Goal: Check status: Check status

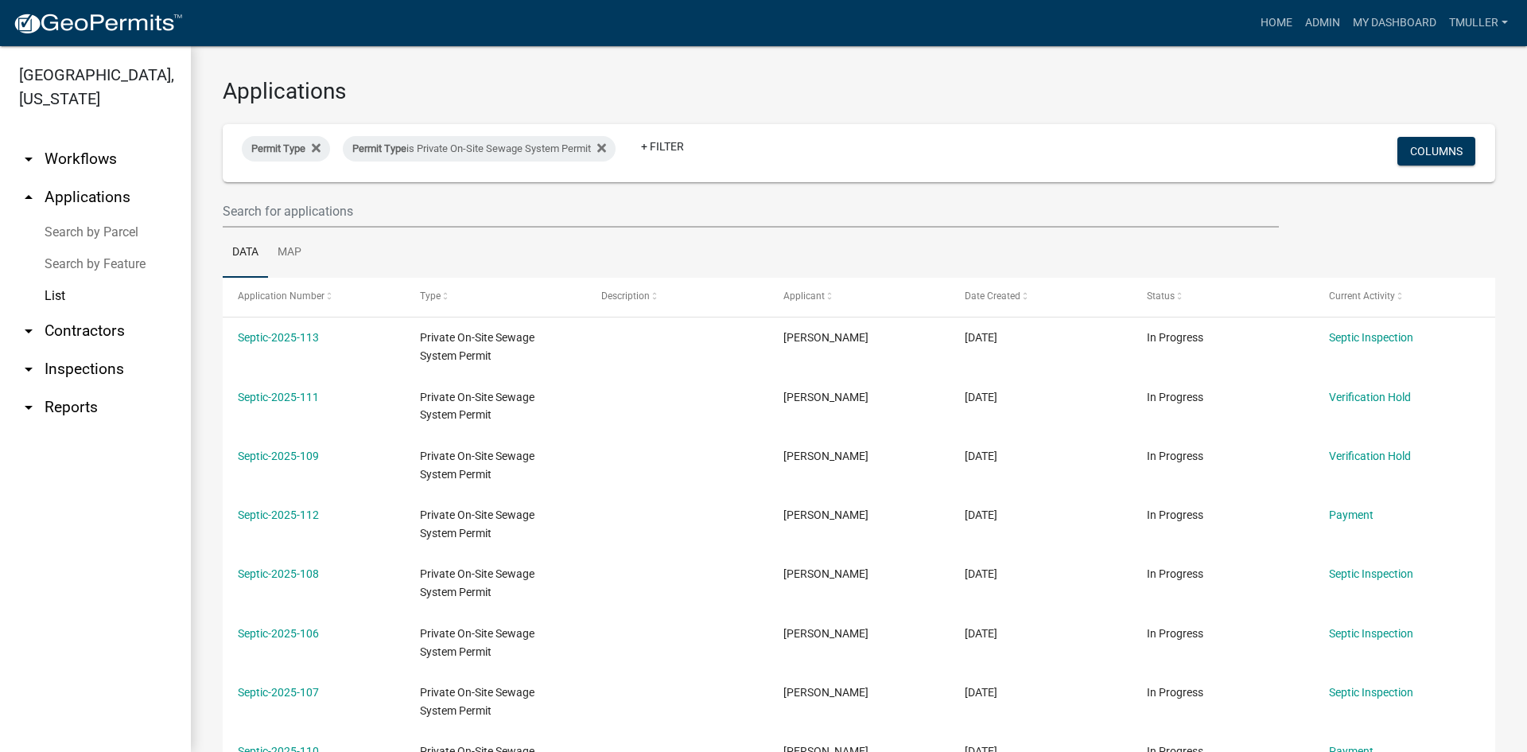
click at [58, 300] on link "List" at bounding box center [95, 296] width 191 height 32
click at [54, 294] on link "List" at bounding box center [95, 296] width 191 height 32
click at [56, 265] on link "Search by Feature" at bounding box center [95, 264] width 191 height 32
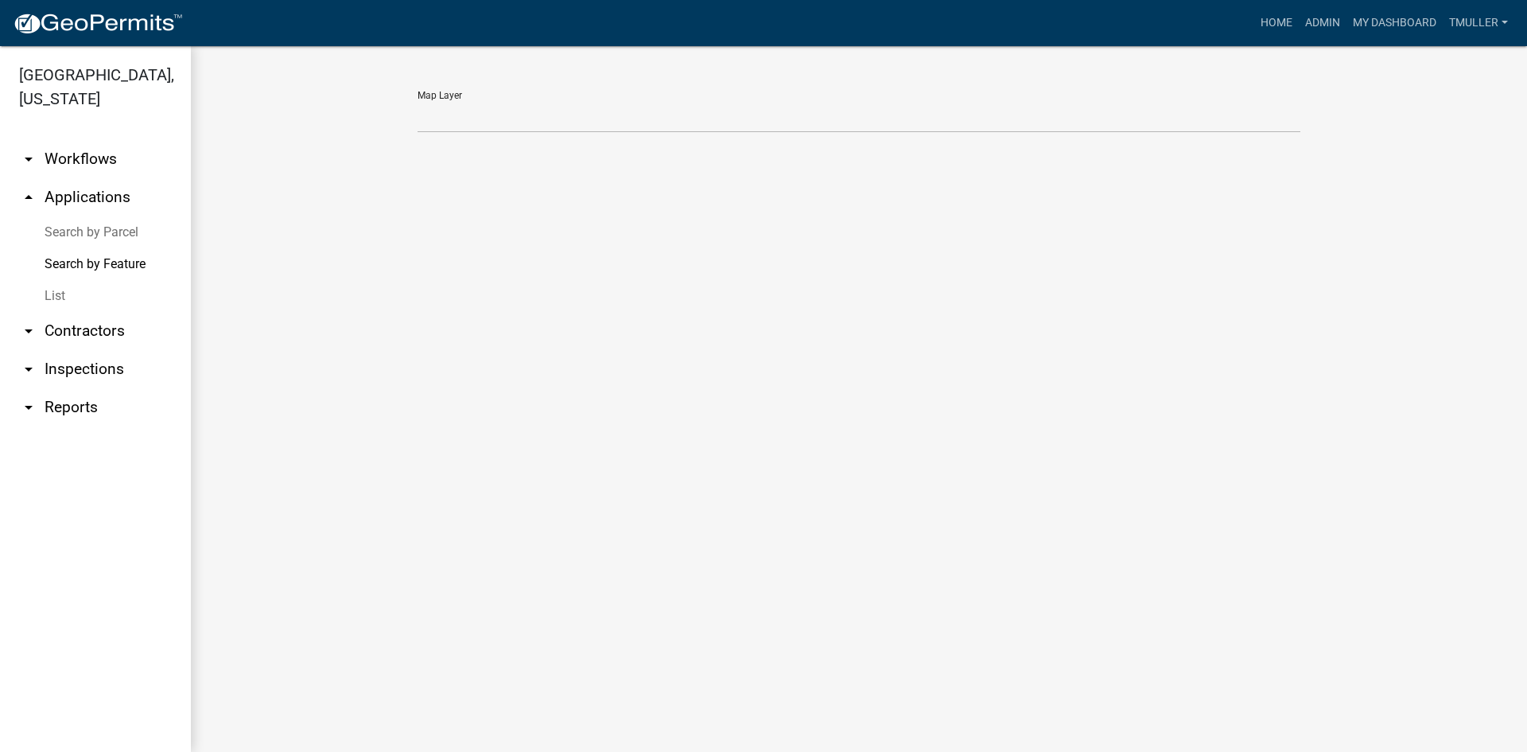
click at [58, 235] on link "Search by Parcel" at bounding box center [95, 232] width 191 height 32
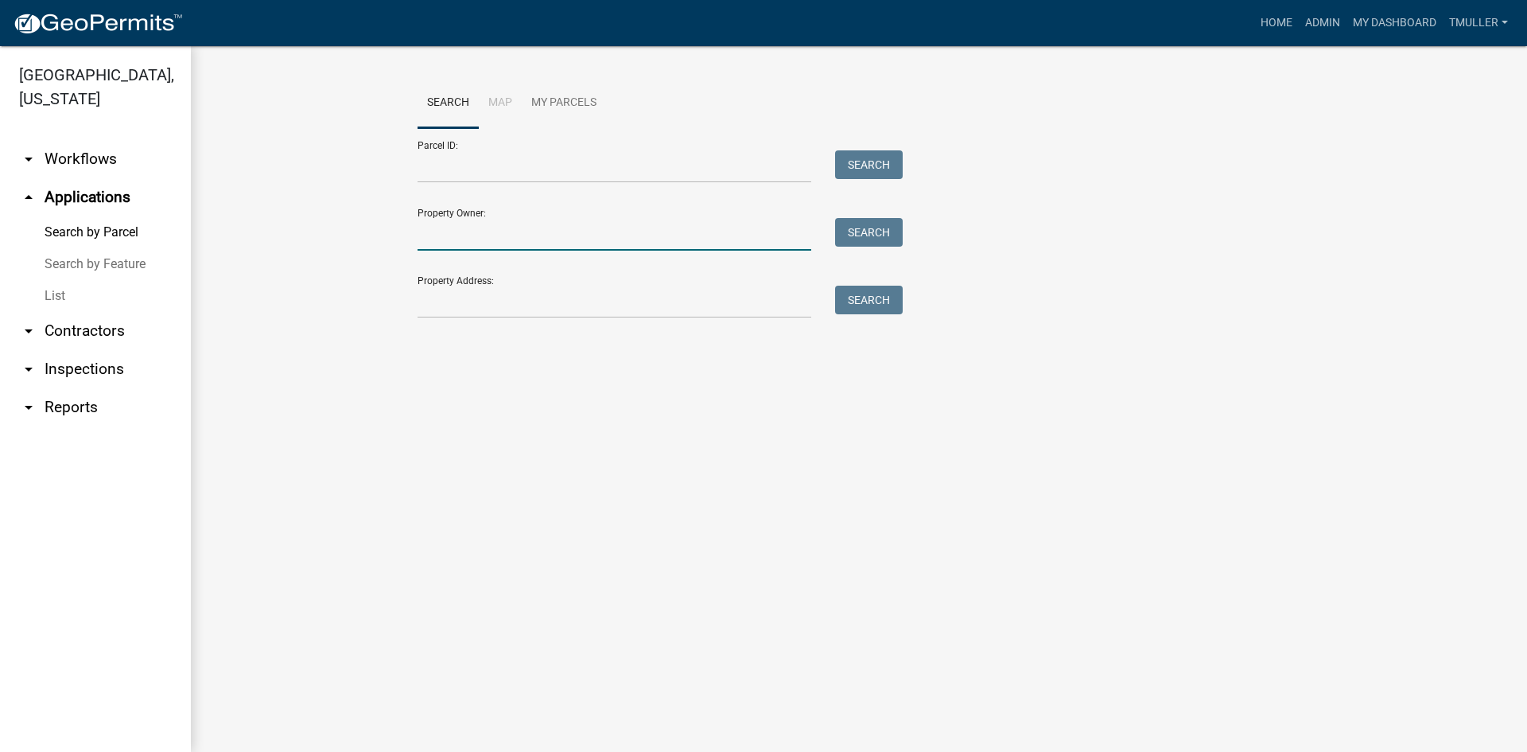
click at [437, 231] on input "Property Owner:" at bounding box center [615, 234] width 394 height 33
type input "s"
click at [850, 227] on button "Search" at bounding box center [869, 232] width 68 height 29
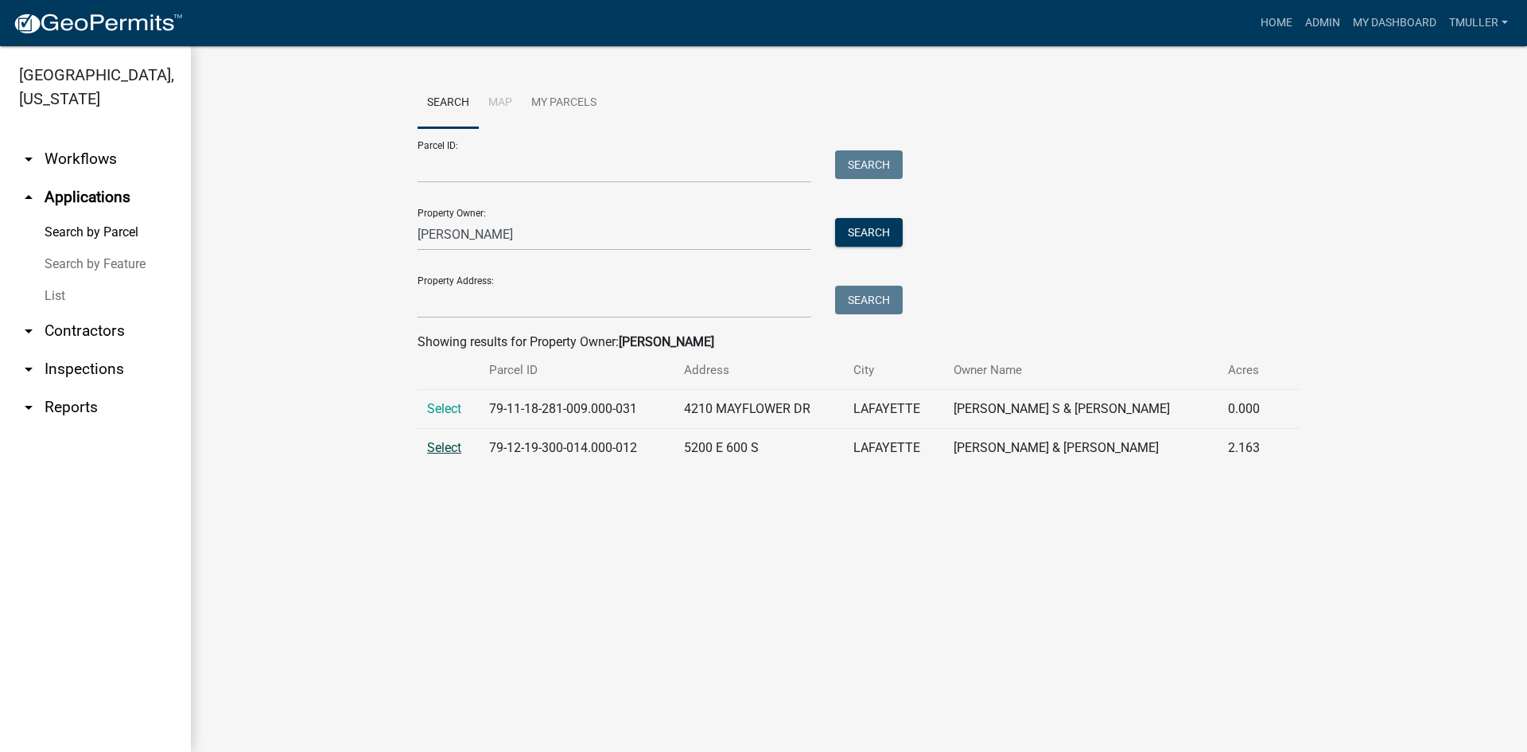
click at [430, 445] on span "Select" at bounding box center [444, 447] width 34 height 15
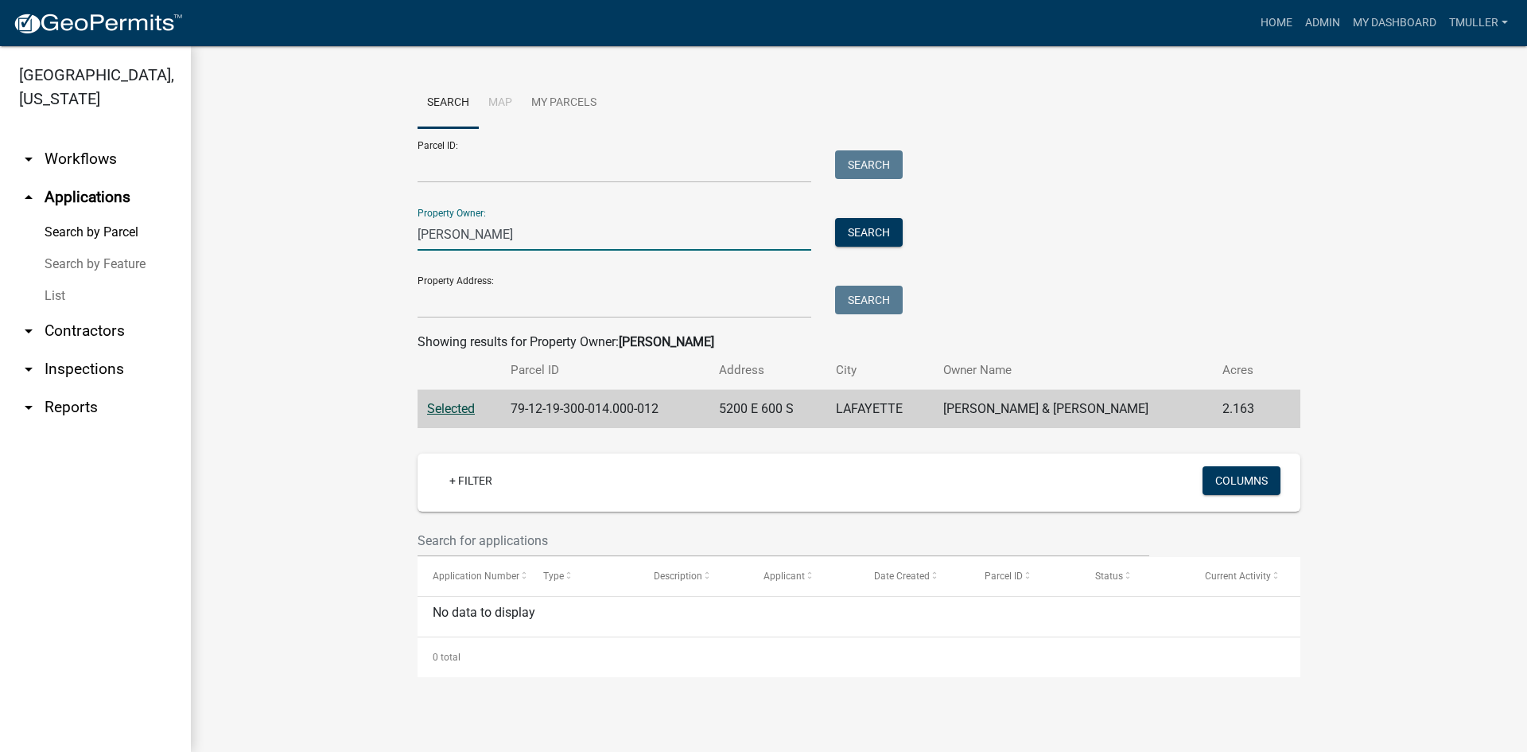
drag, startPoint x: 490, startPoint y: 231, endPoint x: 378, endPoint y: 231, distance: 112.2
click at [378, 231] on wm-workflow-application-search-view "Search Map My Parcels Parcel ID: Search Property Owner: [PERSON_NAME] Search Pr…" at bounding box center [859, 377] width 1273 height 599
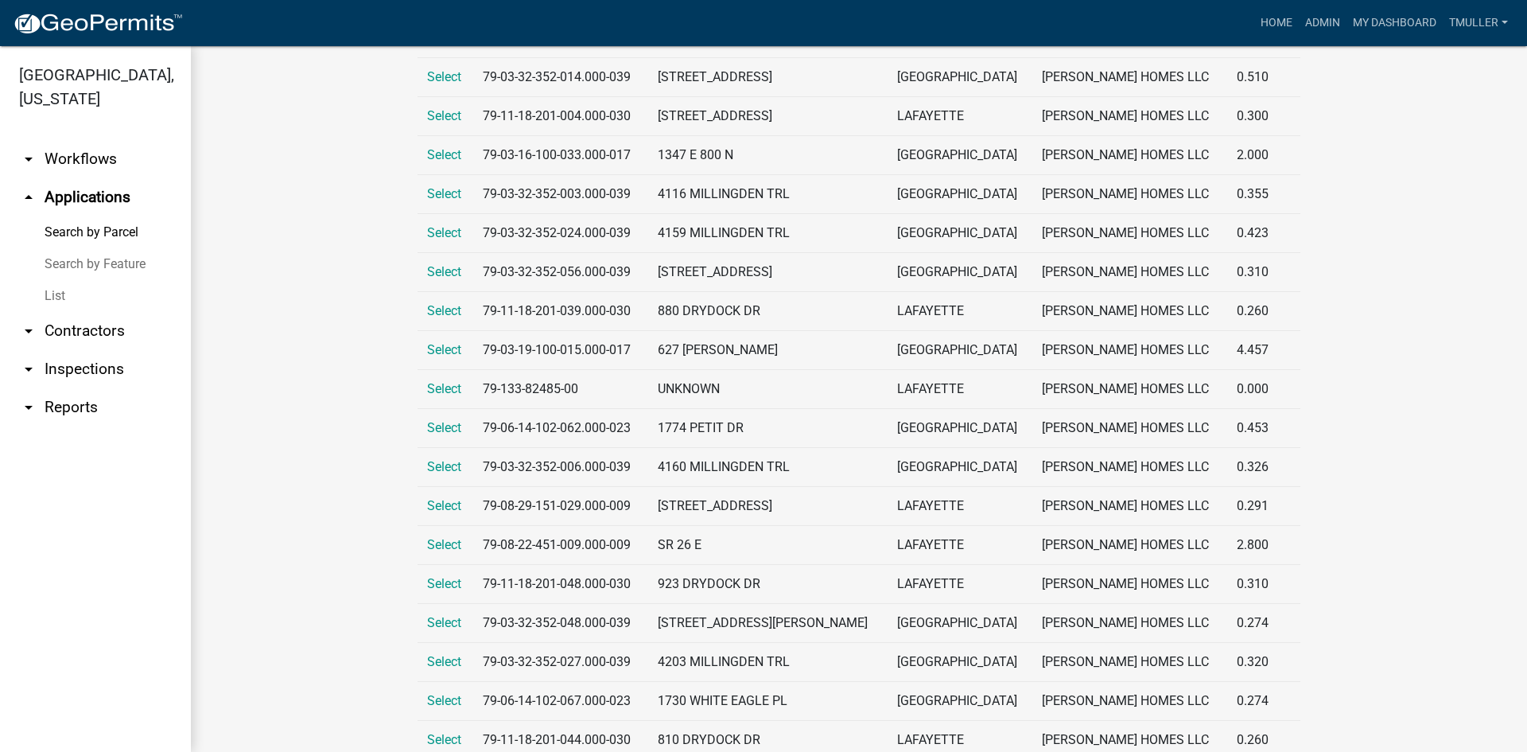
scroll to position [477, 0]
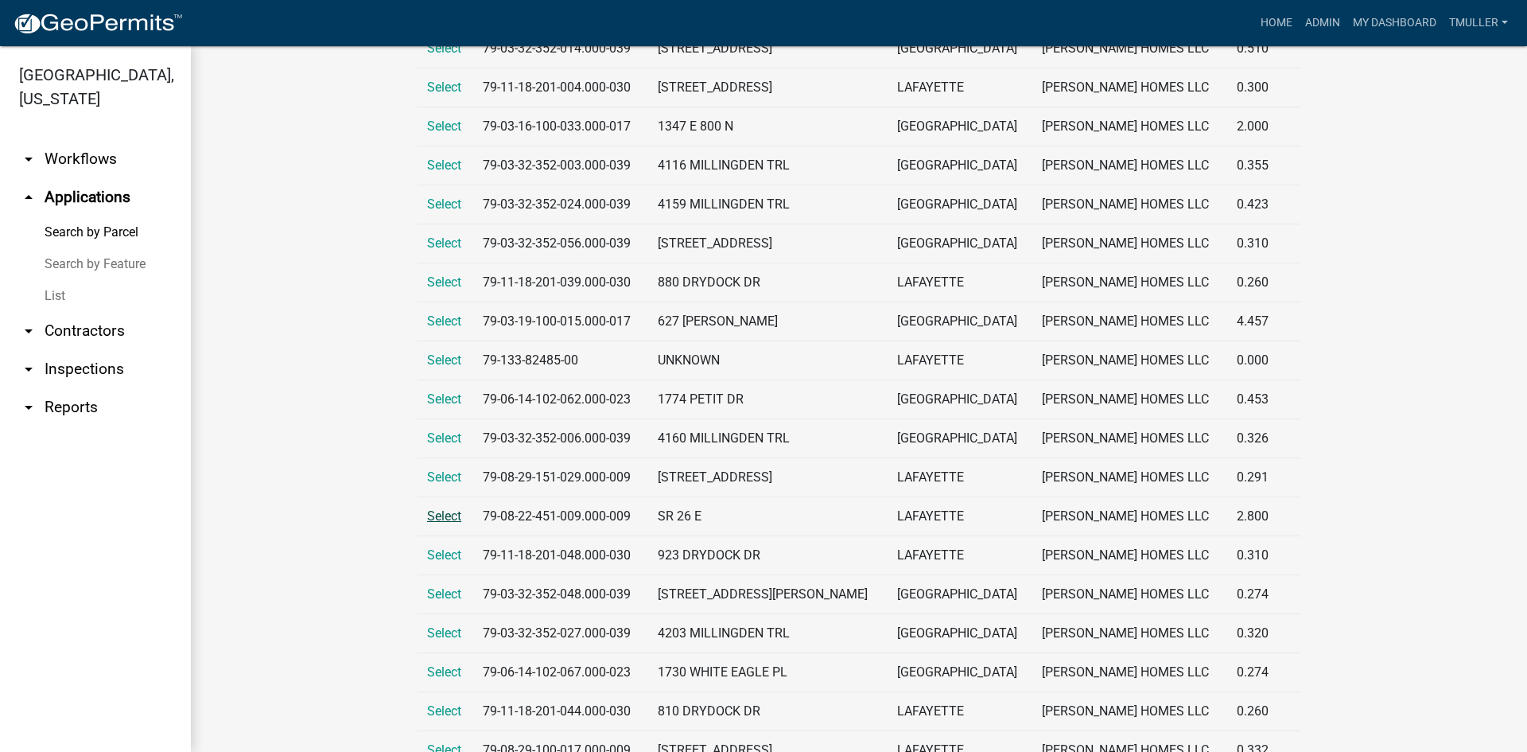
type input "[PERSON_NAME] home"
click at [430, 517] on span "Select" at bounding box center [444, 515] width 34 height 15
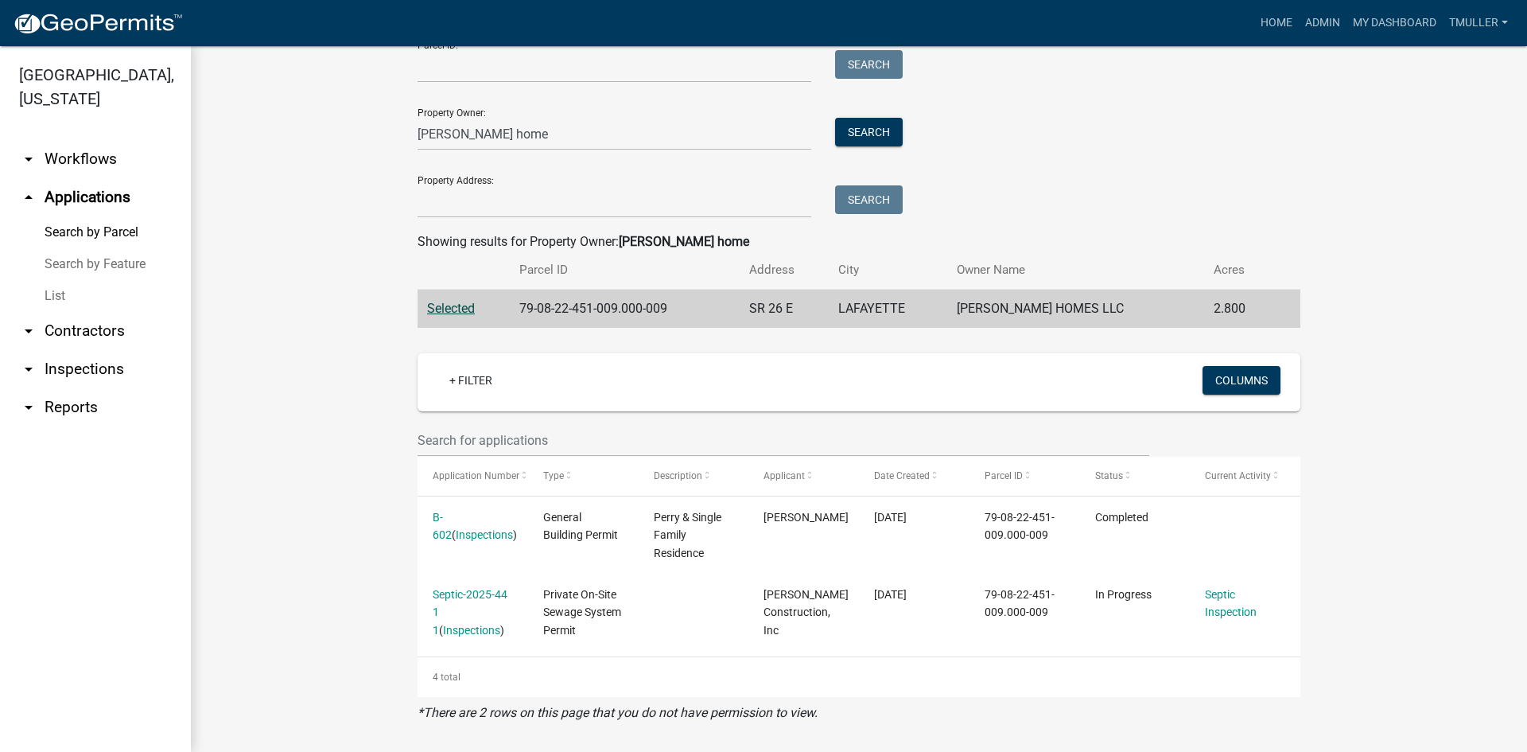
scroll to position [103, 0]
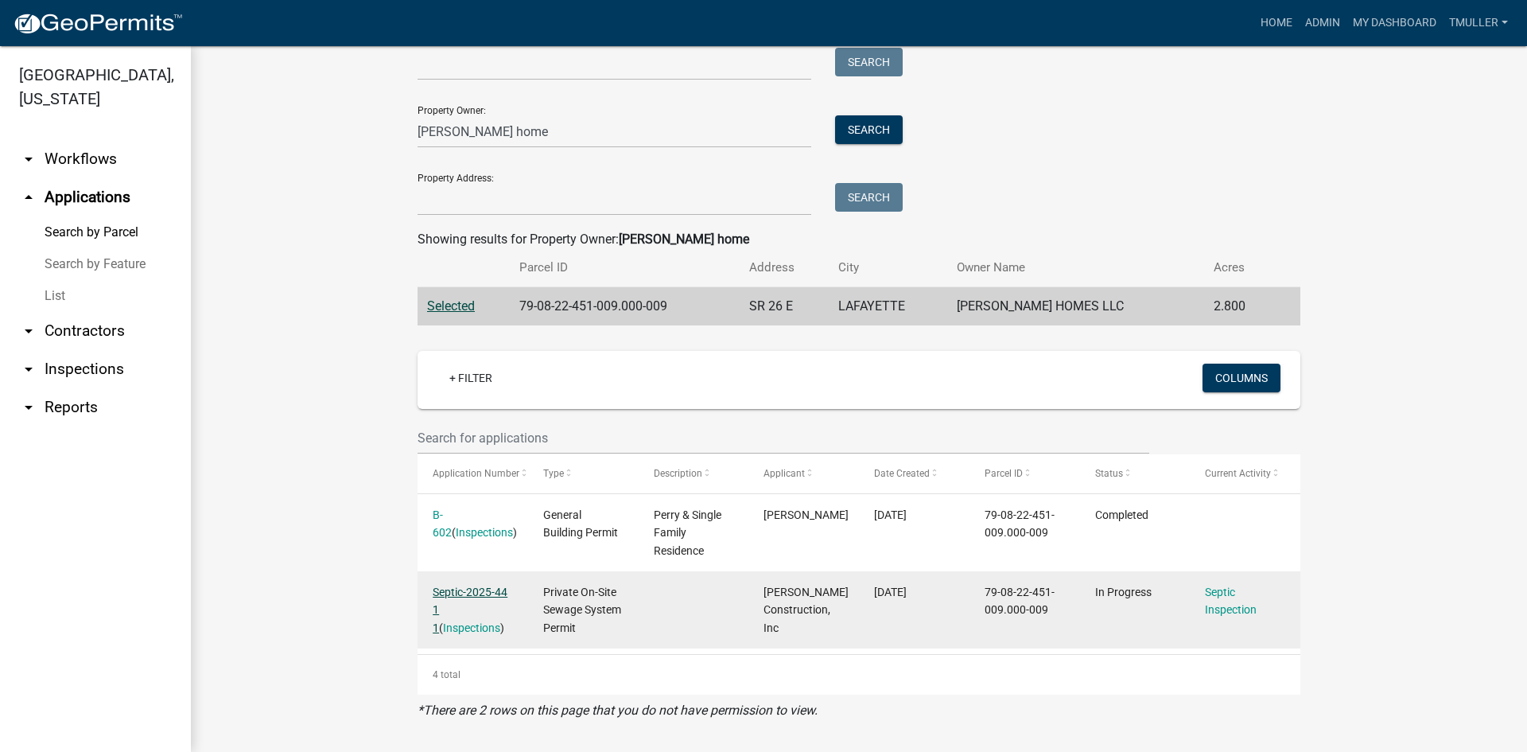
click at [457, 595] on link "Septic-2025-44 1 1" at bounding box center [470, 609] width 75 height 49
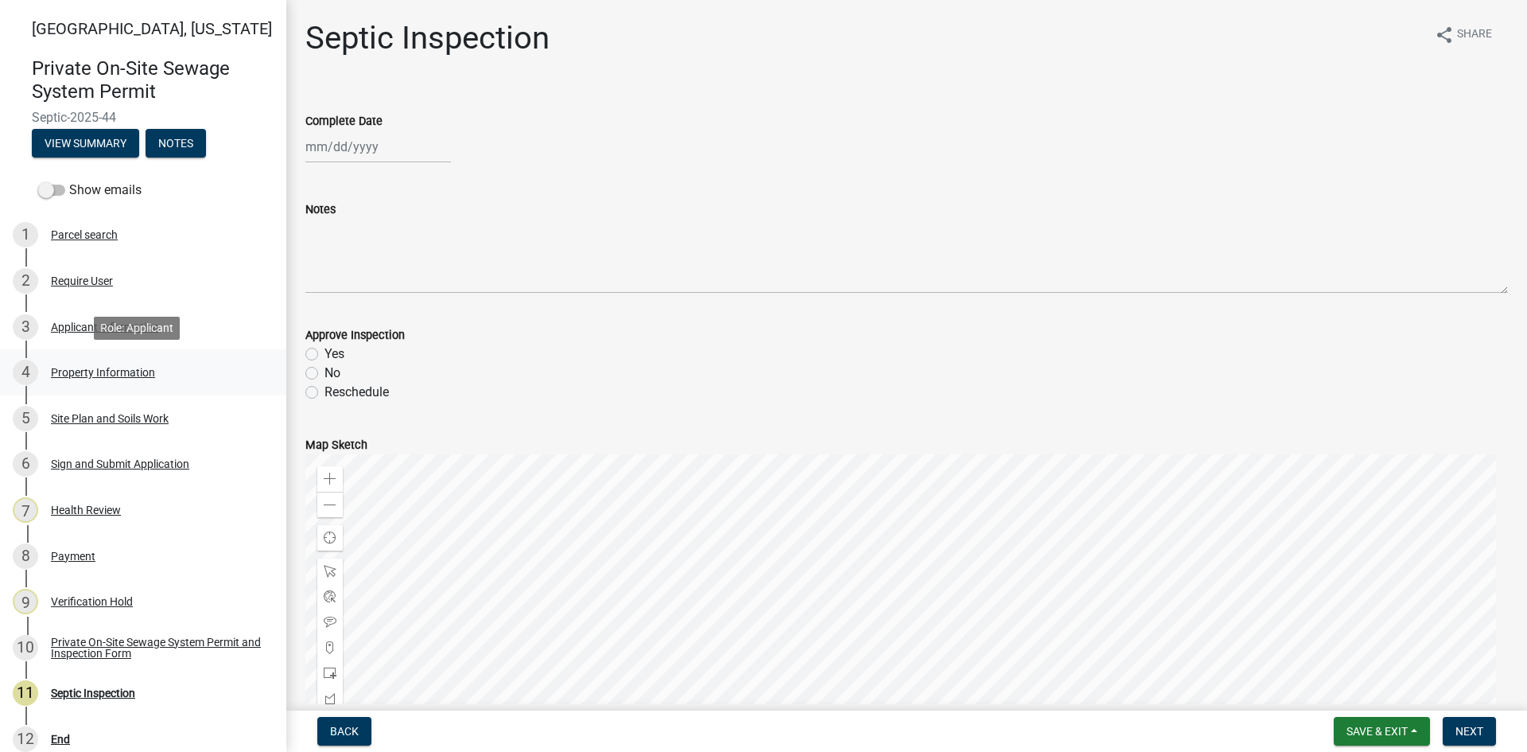
click at [72, 372] on div "Property Information" at bounding box center [103, 372] width 104 height 11
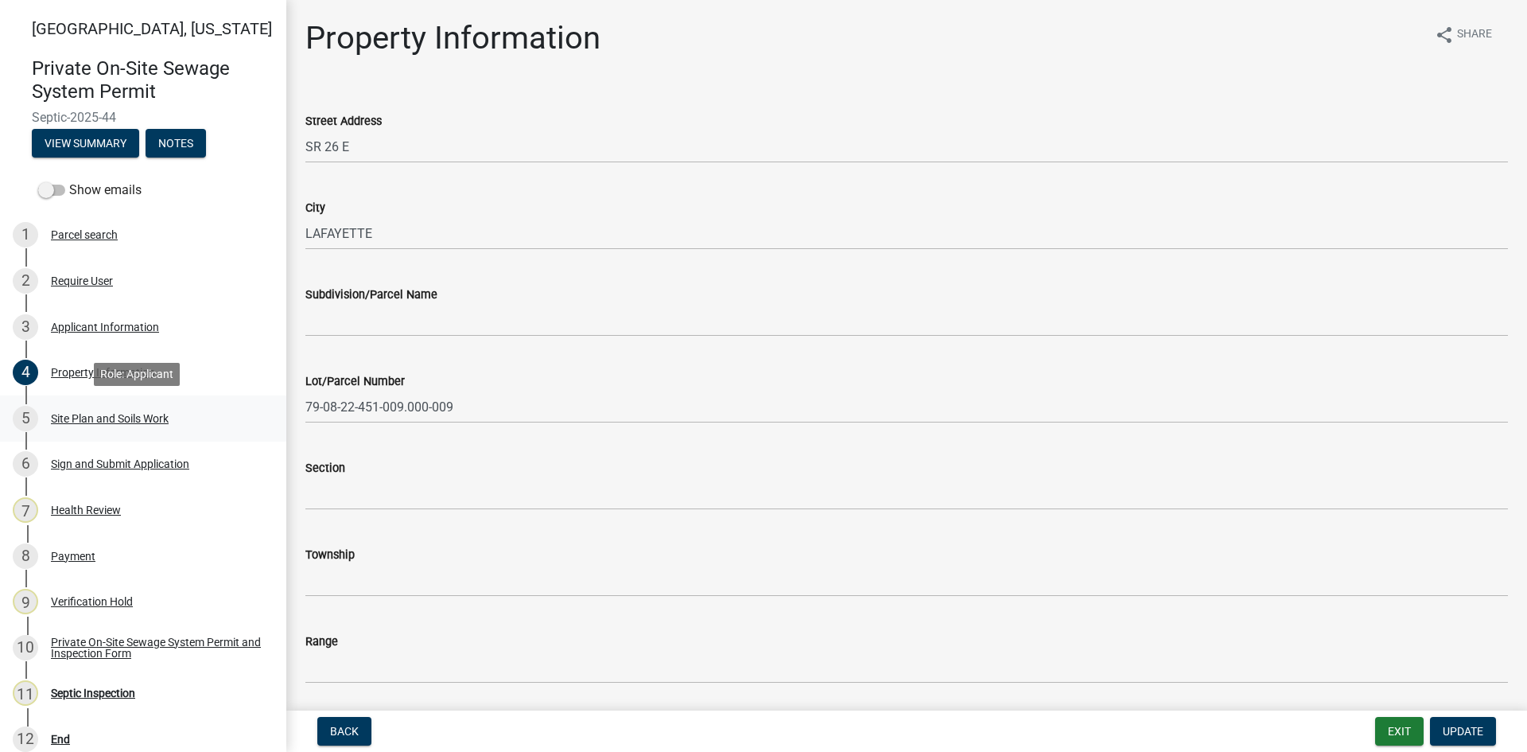
click at [70, 414] on div "Site Plan and Soils Work" at bounding box center [110, 418] width 118 height 11
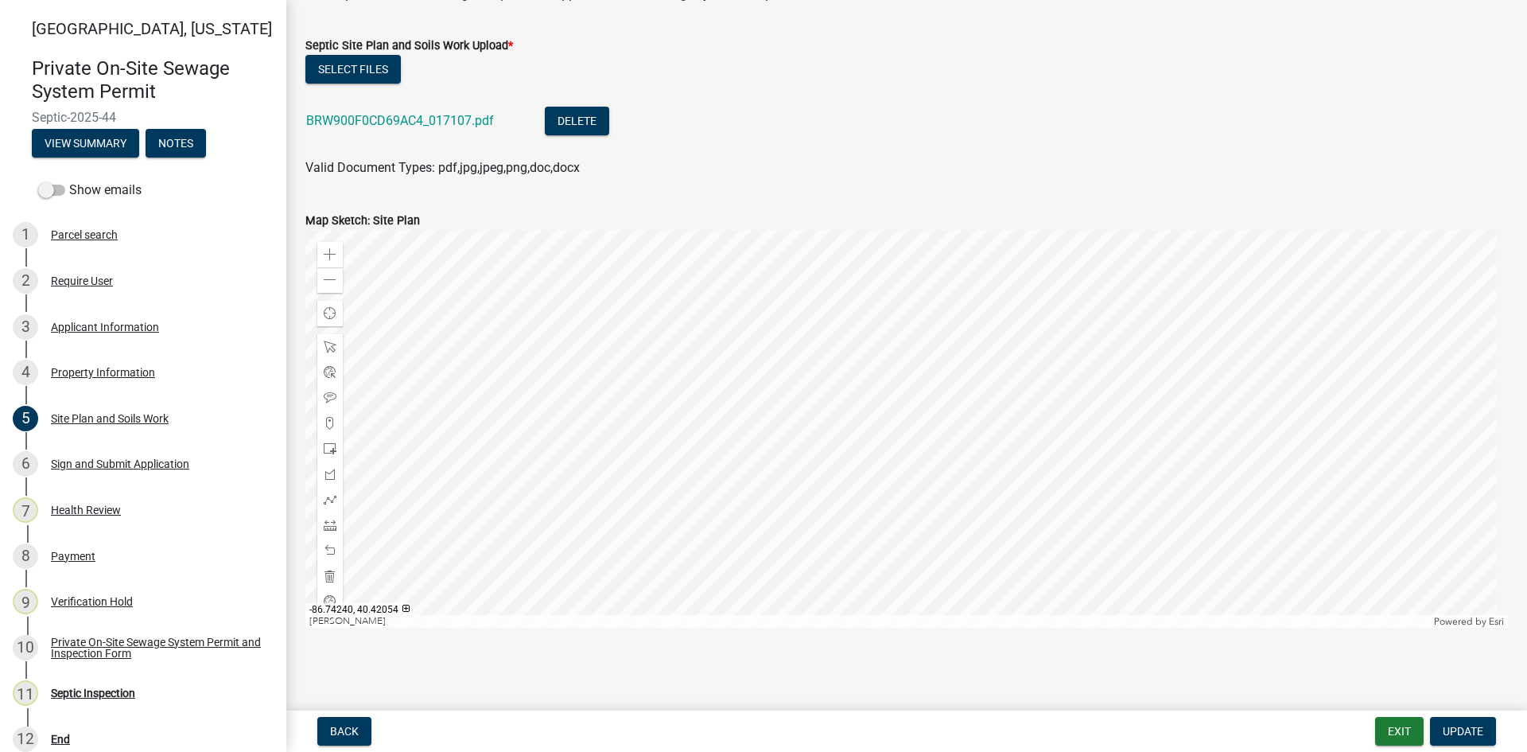
scroll to position [560, 0]
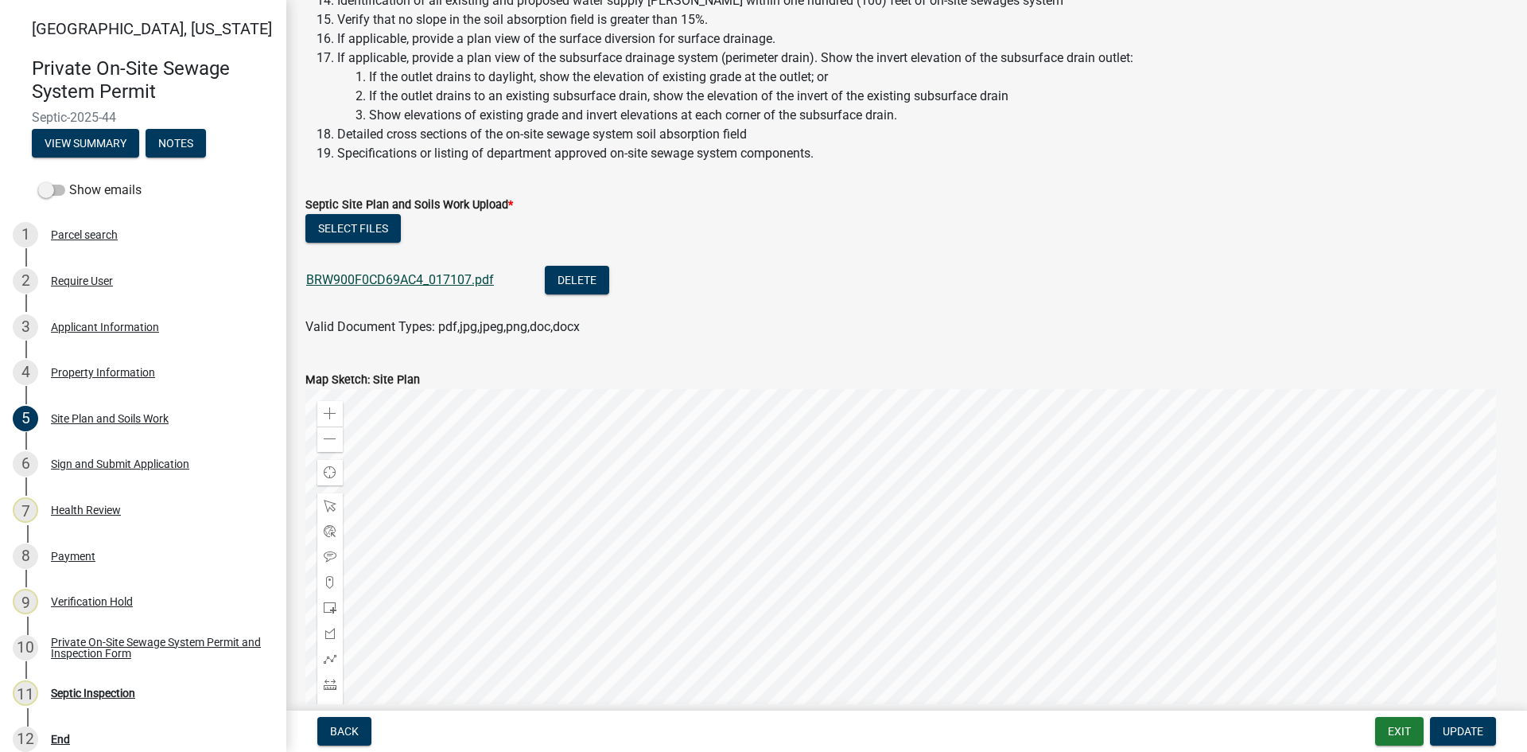
click at [430, 278] on link "BRW900F0CD69AC4_017107.pdf" at bounding box center [400, 279] width 188 height 15
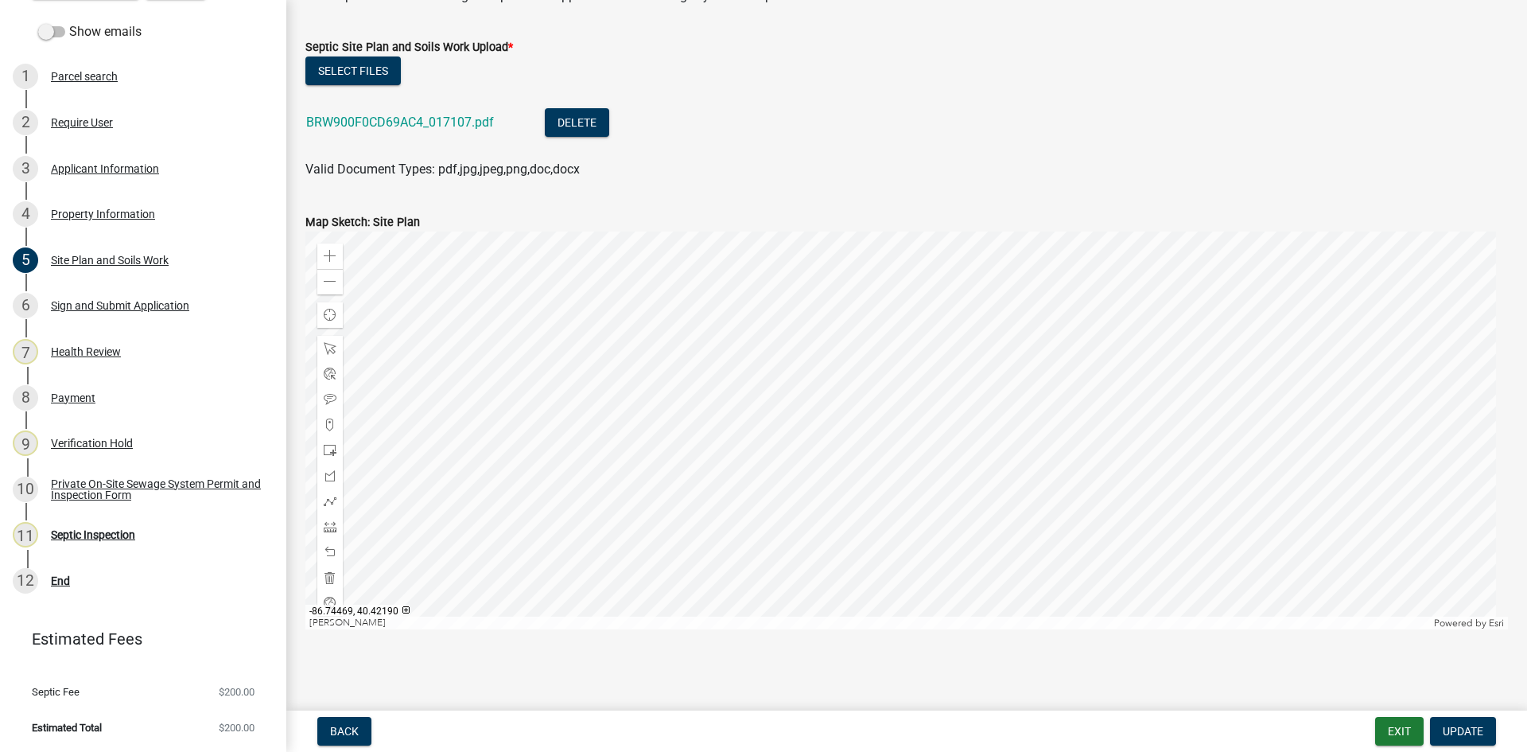
scroll to position [719, 0]
click at [67, 501] on div "10 Private On-Site Sewage System Permit and Inspection Form" at bounding box center [137, 488] width 248 height 25
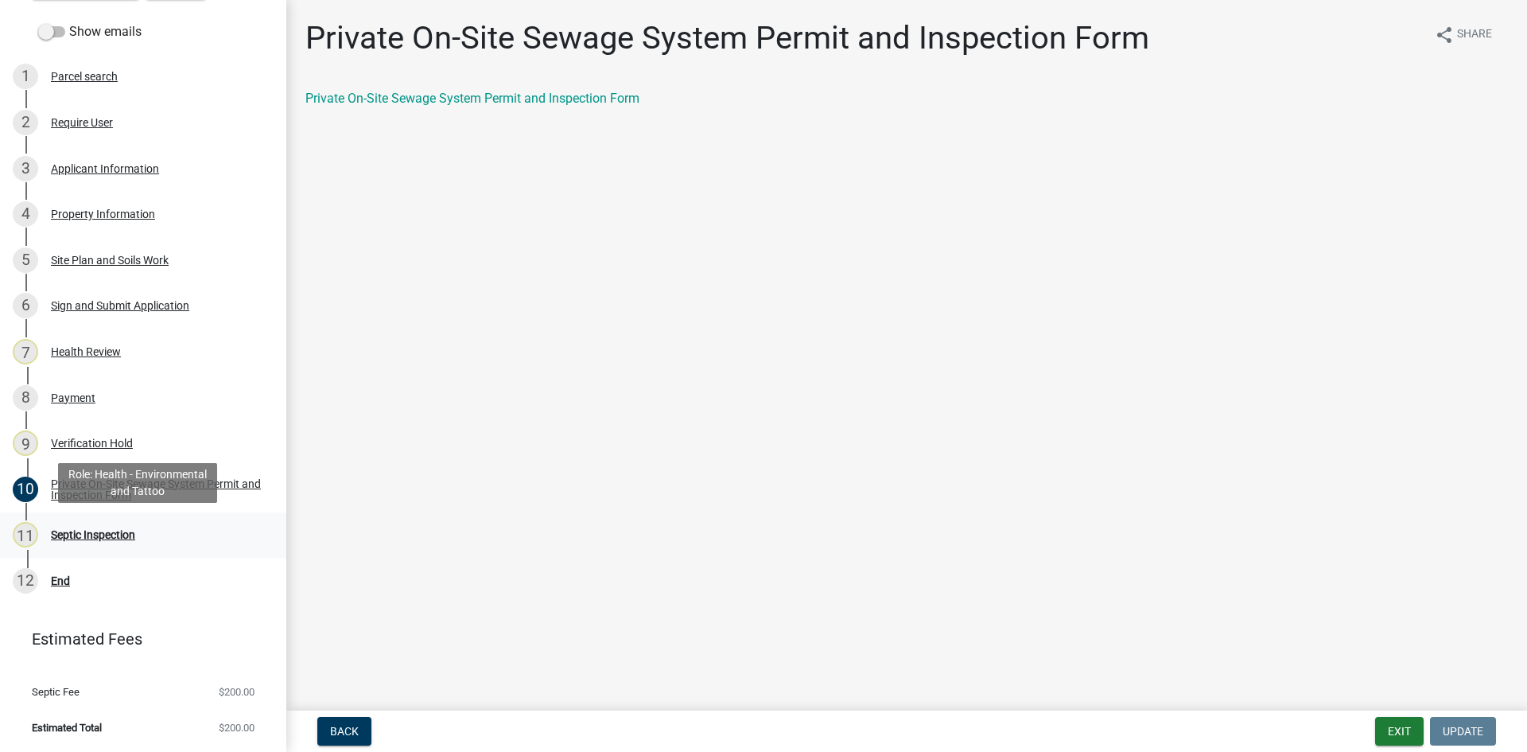
click at [87, 535] on div "Septic Inspection" at bounding box center [93, 534] width 84 height 11
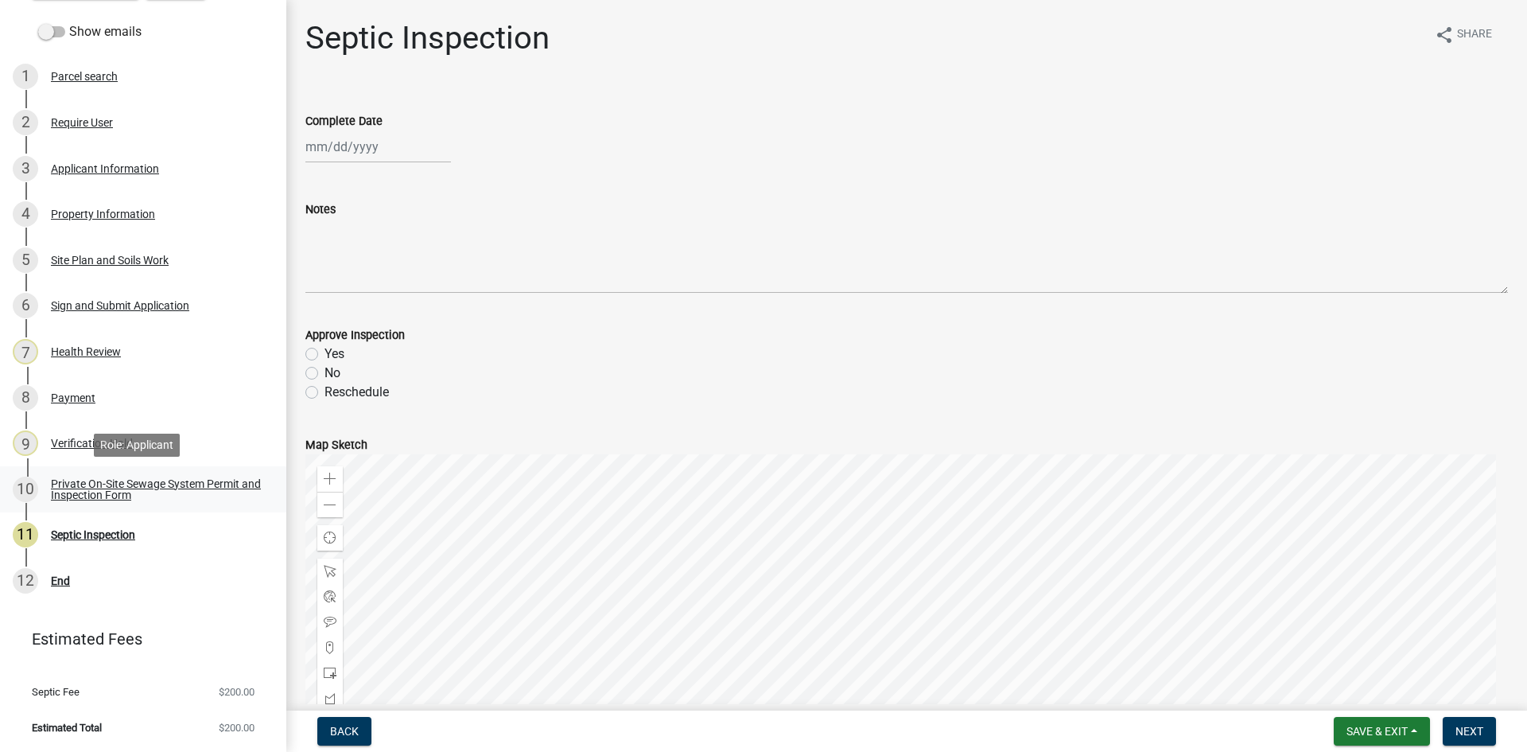
click at [76, 484] on div "Private On-Site Sewage System Permit and Inspection Form" at bounding box center [156, 489] width 210 height 22
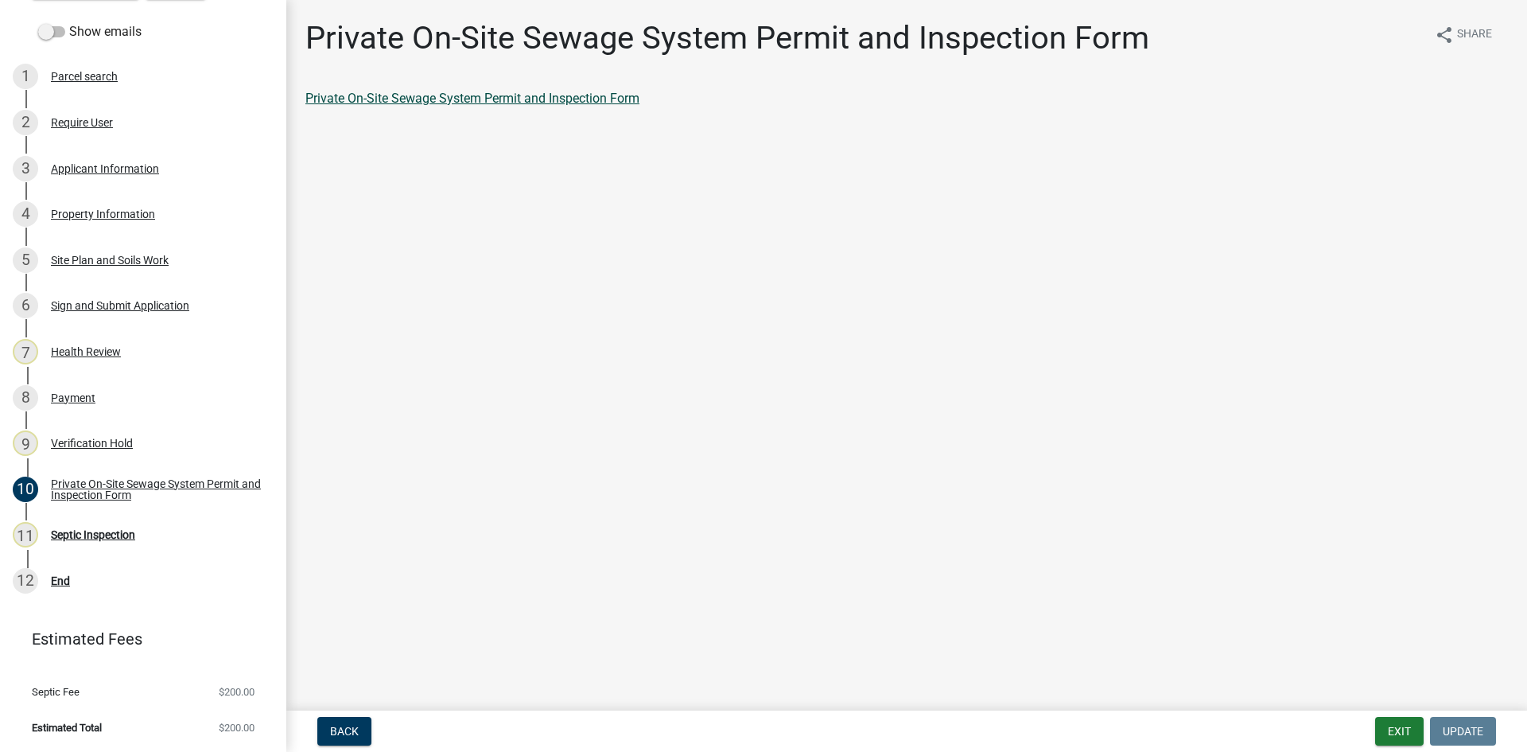
click at [387, 104] on link "Private On-Site Sewage System Permit and Inspection Form" at bounding box center [472, 98] width 334 height 15
